Goal: Share content: Share content

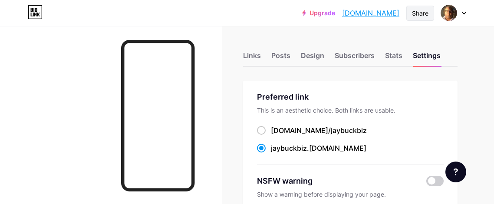
click at [424, 13] on div "Share" at bounding box center [420, 13] width 16 height 9
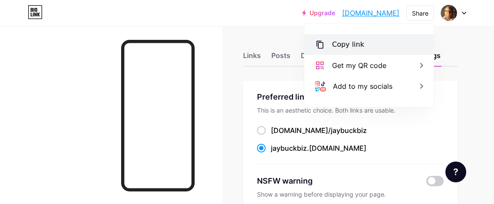
click at [349, 45] on div "Copy link" at bounding box center [348, 44] width 32 height 10
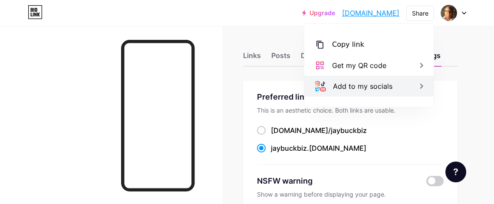
click at [356, 90] on div "Add to my socials" at bounding box center [362, 86] width 59 height 10
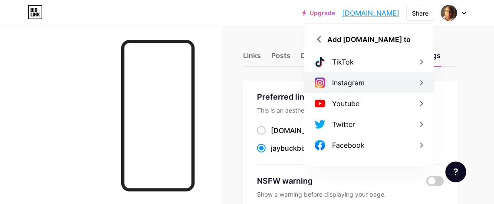
click at [355, 84] on div "Instagram" at bounding box center [348, 83] width 33 height 10
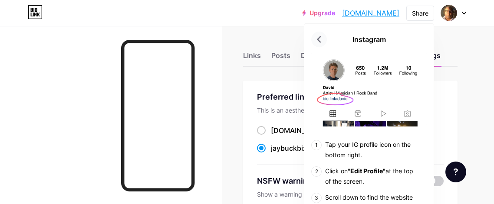
click at [314, 38] on icon at bounding box center [319, 40] width 14 height 14
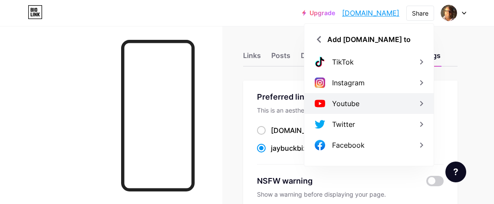
click at [334, 100] on div "Youtube" at bounding box center [345, 103] width 27 height 10
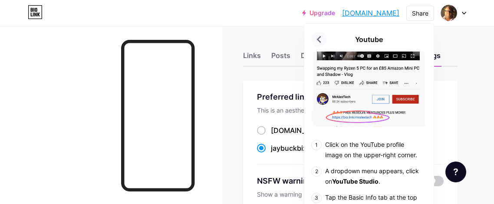
click at [318, 41] on icon at bounding box center [319, 39] width 4 height 7
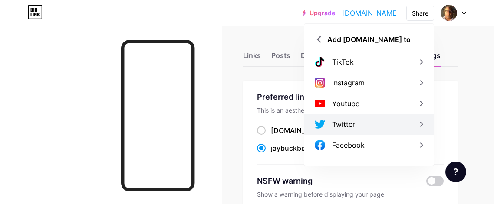
click at [356, 124] on div "Twitter" at bounding box center [368, 124] width 129 height 21
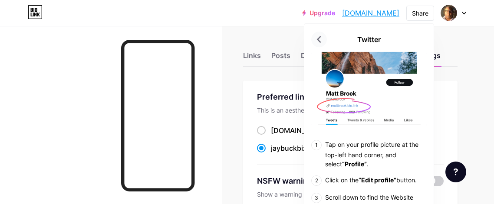
click at [318, 38] on icon at bounding box center [319, 39] width 4 height 7
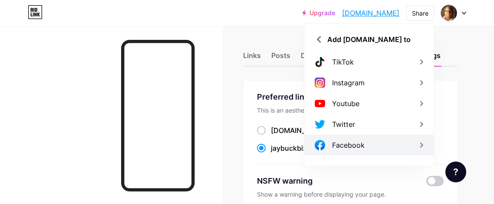
click at [348, 144] on div "Facebook" at bounding box center [348, 145] width 33 height 10
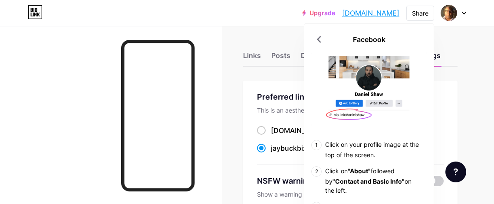
click at [281, 17] on div "Upgrade jaybuckbiz.bio.... jaybuckbiz.bio.link Share Facebook Click on your pro…" at bounding box center [247, 13] width 494 height 16
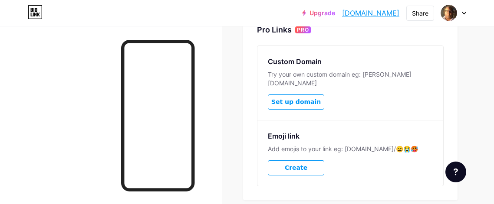
scroll to position [463, 0]
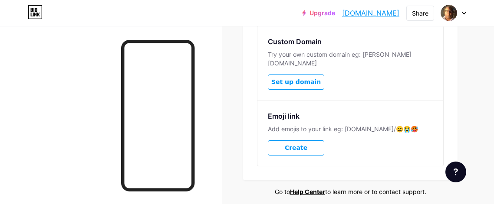
click at [303, 79] on span "Set up domain" at bounding box center [295, 82] width 49 height 7
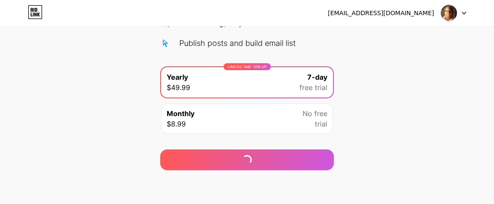
scroll to position [144, 0]
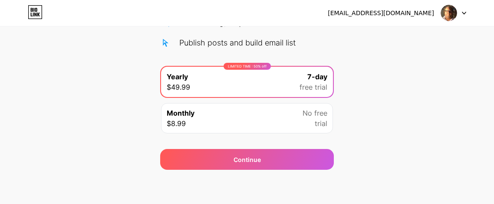
click at [462, 12] on icon at bounding box center [463, 13] width 4 height 3
click at [90, 16] on div "jaybuck.rocket@gmail.com Logout" at bounding box center [247, 13] width 494 height 16
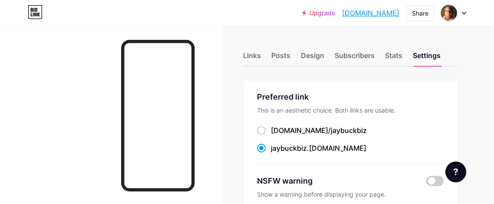
click at [376, 12] on link "[DOMAIN_NAME]" at bounding box center [370, 13] width 57 height 10
click at [422, 16] on div "Share" at bounding box center [420, 13] width 16 height 9
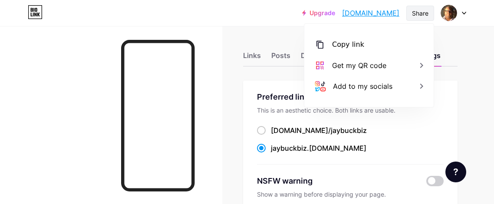
click at [418, 14] on div "Share" at bounding box center [420, 13] width 16 height 9
